Goal: Information Seeking & Learning: Learn about a topic

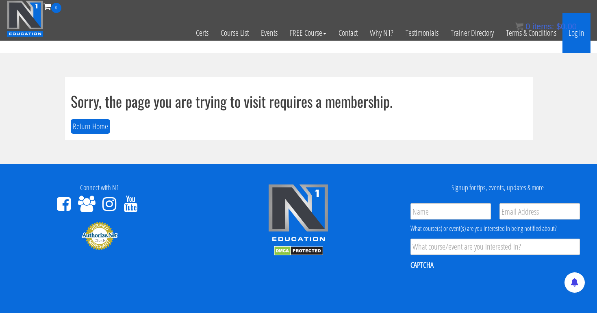
click at [578, 31] on link "Log In" at bounding box center [576, 33] width 28 height 40
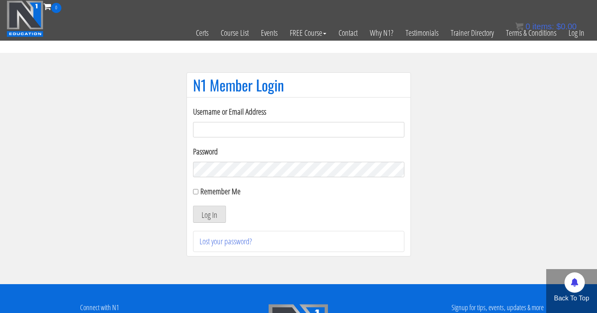
type input "tpweimar@me.com"
click at [209, 214] on button "Log In" at bounding box center [209, 213] width 33 height 17
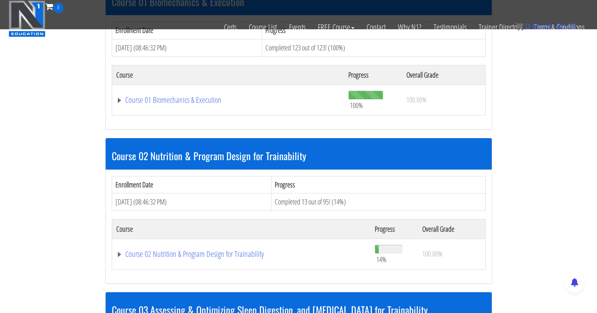
scroll to position [289, 0]
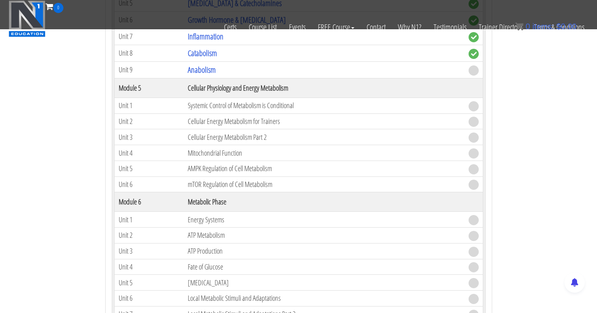
scroll to position [757, 0]
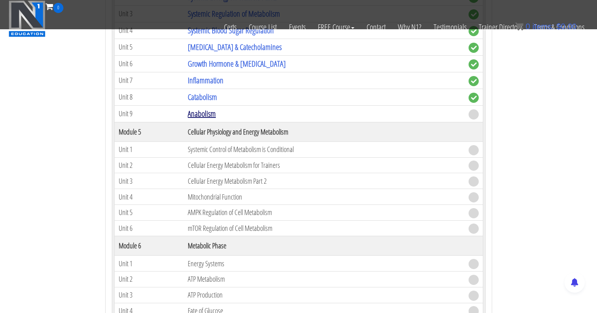
click at [205, 110] on link "Anabolism" at bounding box center [202, 113] width 28 height 11
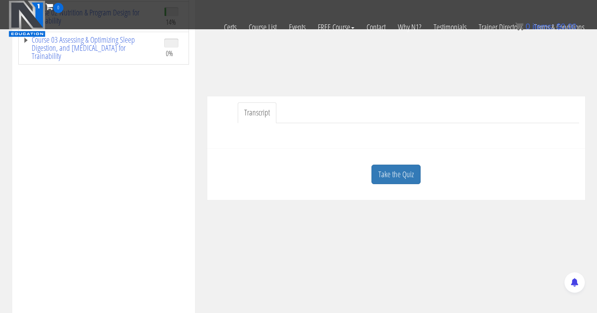
scroll to position [204, 0]
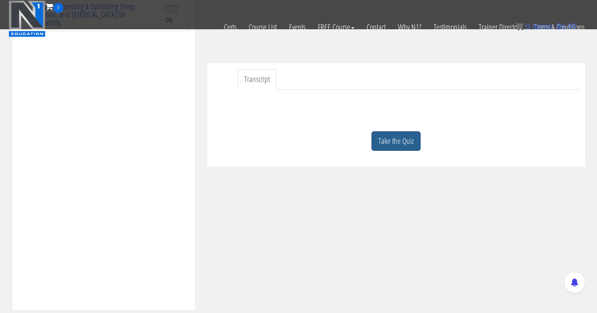
click at [389, 140] on link "Take the Quiz" at bounding box center [395, 141] width 49 height 20
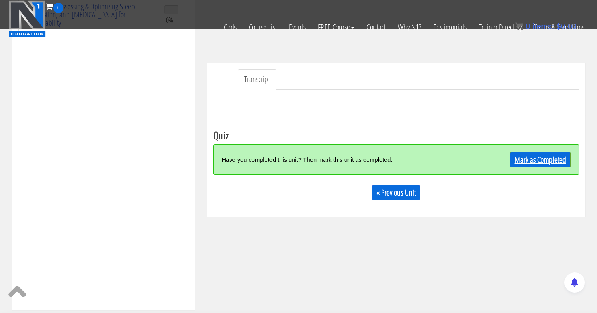
click at [522, 157] on link "Mark as Completed" at bounding box center [540, 159] width 61 height 15
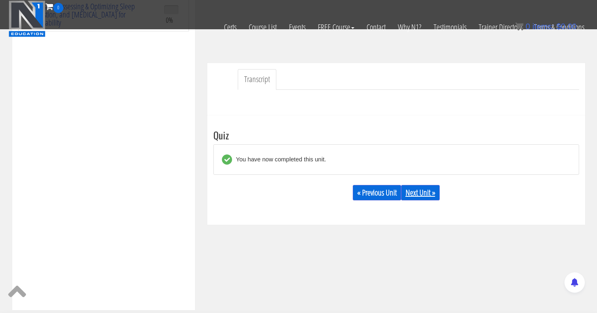
click at [426, 191] on link "Next Unit »" at bounding box center [420, 192] width 39 height 15
